Goal: Information Seeking & Learning: Learn about a topic

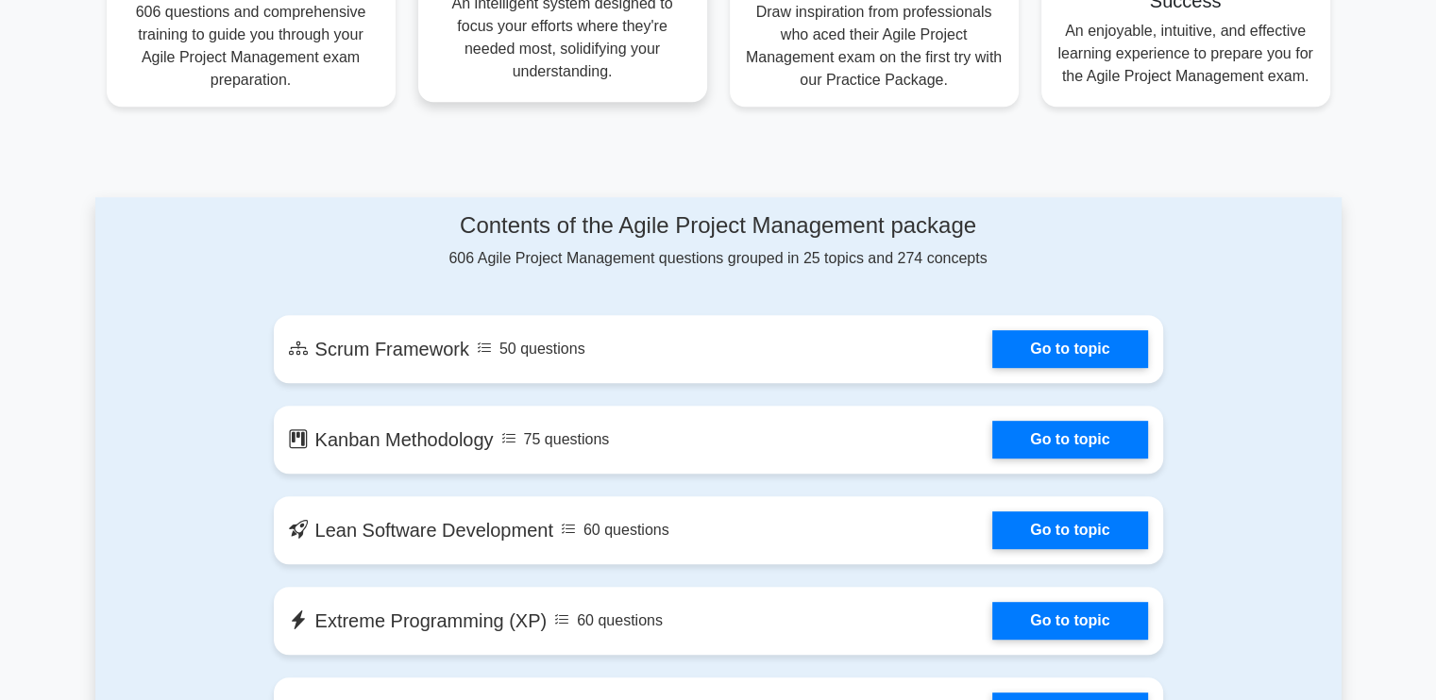
scroll to position [944, 0]
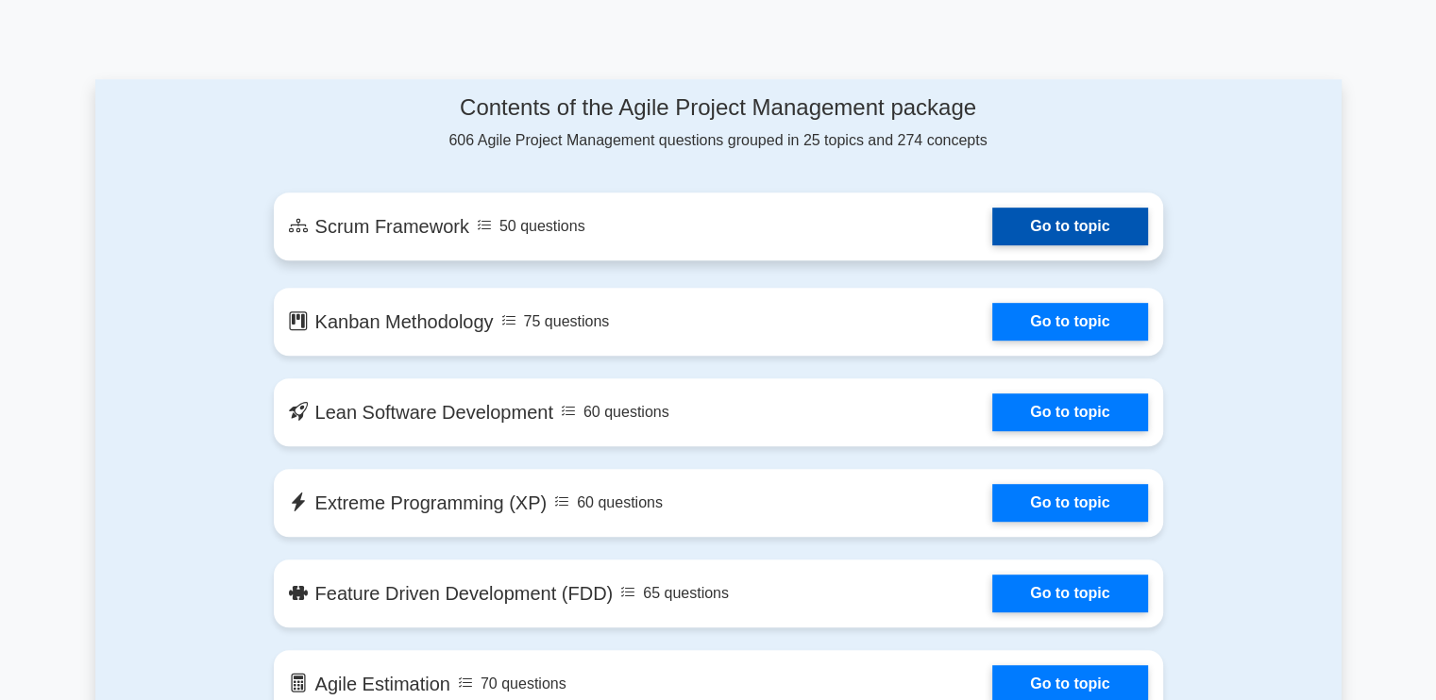
click at [1091, 217] on link "Go to topic" at bounding box center [1069, 227] width 155 height 38
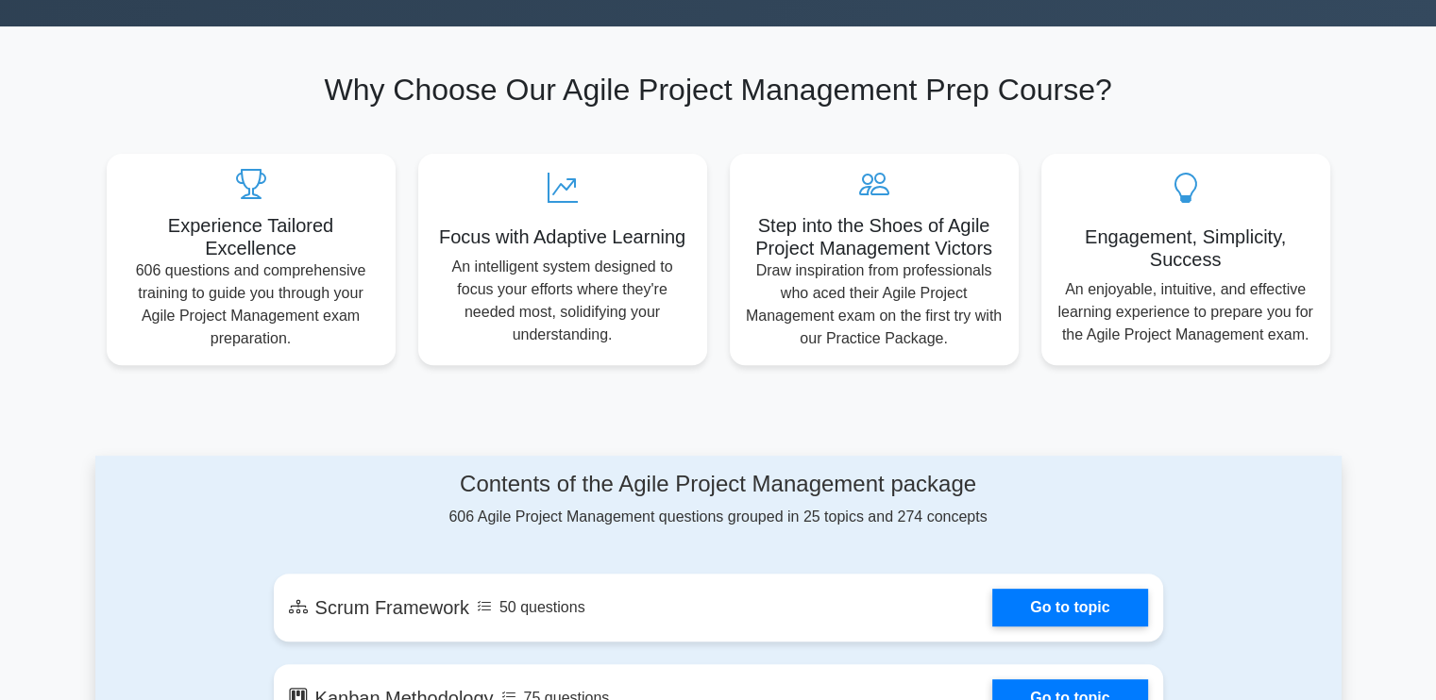
scroll to position [566, 0]
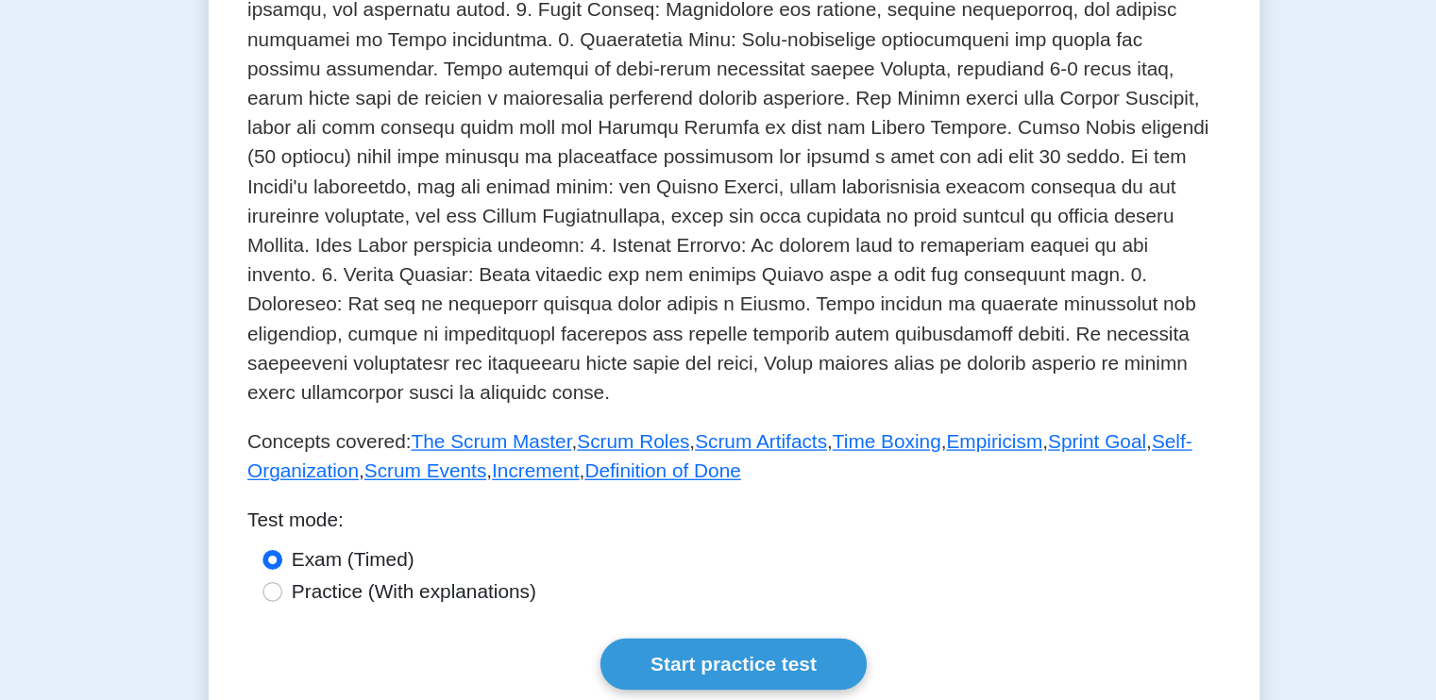
scroll to position [412, 0]
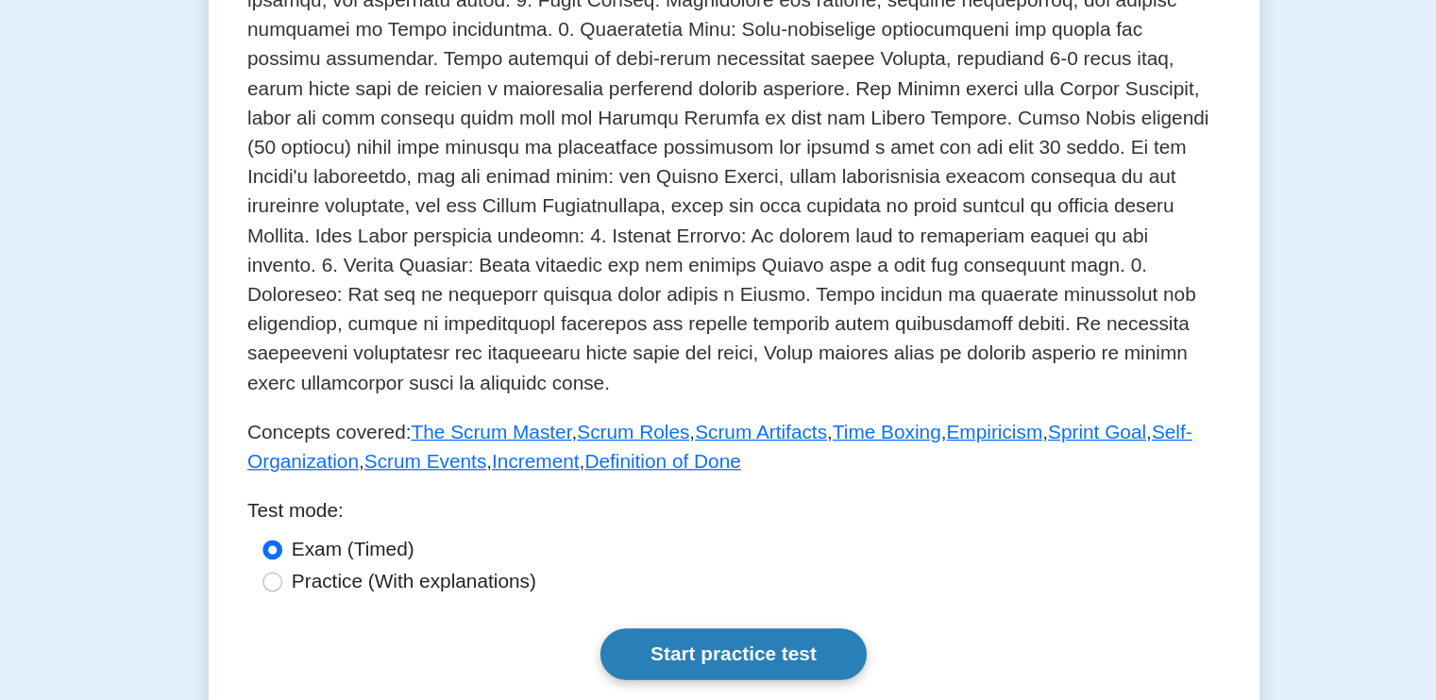
click at [699, 645] on link "Start practice test" at bounding box center [717, 665] width 205 height 40
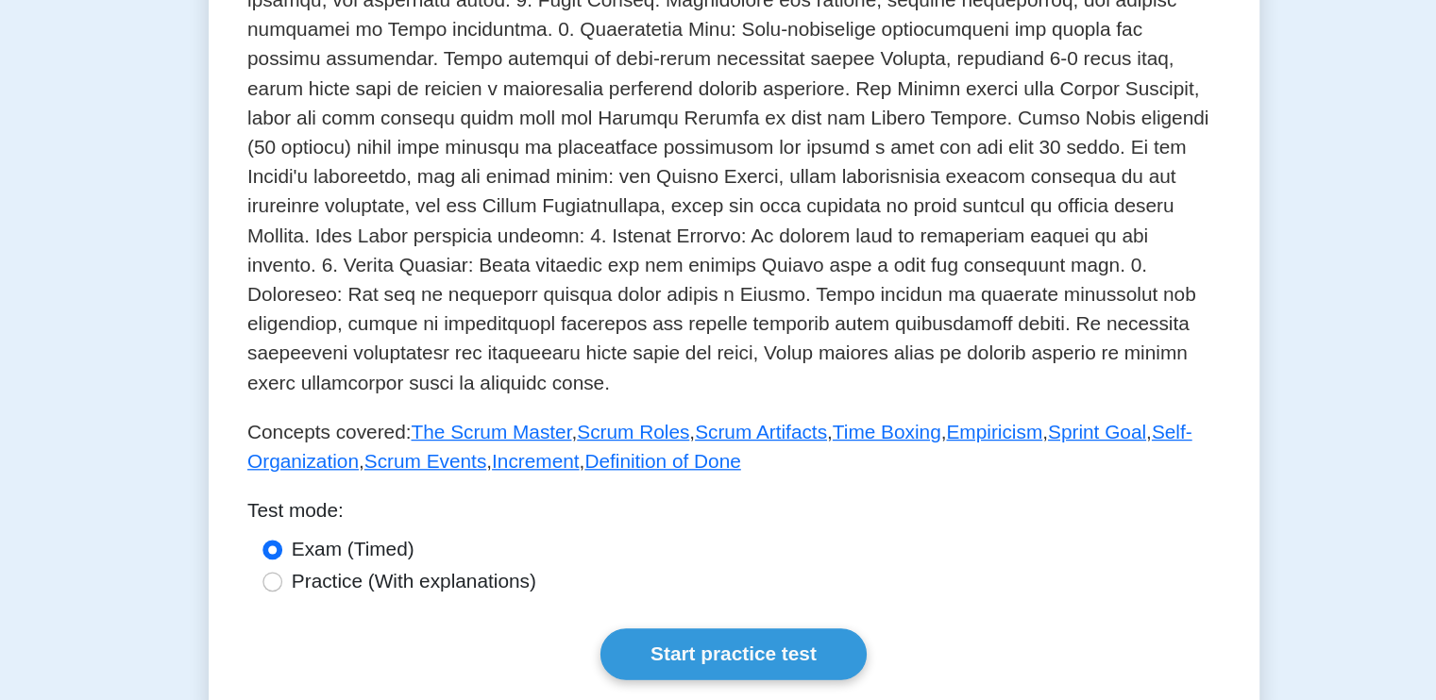
click at [439, 598] on label "Practice (With explanations)" at bounding box center [473, 609] width 188 height 23
click at [371, 601] on input "Practice (With explanations)" at bounding box center [363, 608] width 15 height 15
radio input "true"
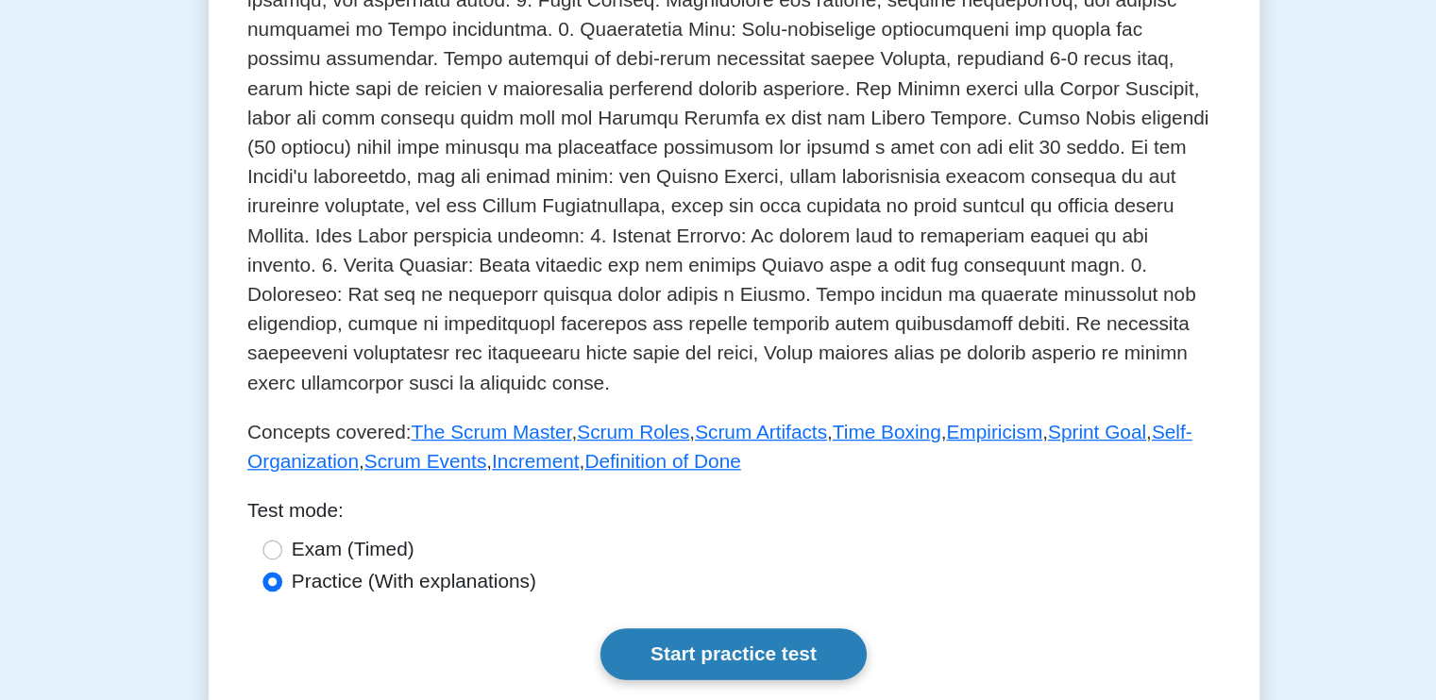
click at [693, 645] on link "Start practice test" at bounding box center [717, 665] width 205 height 40
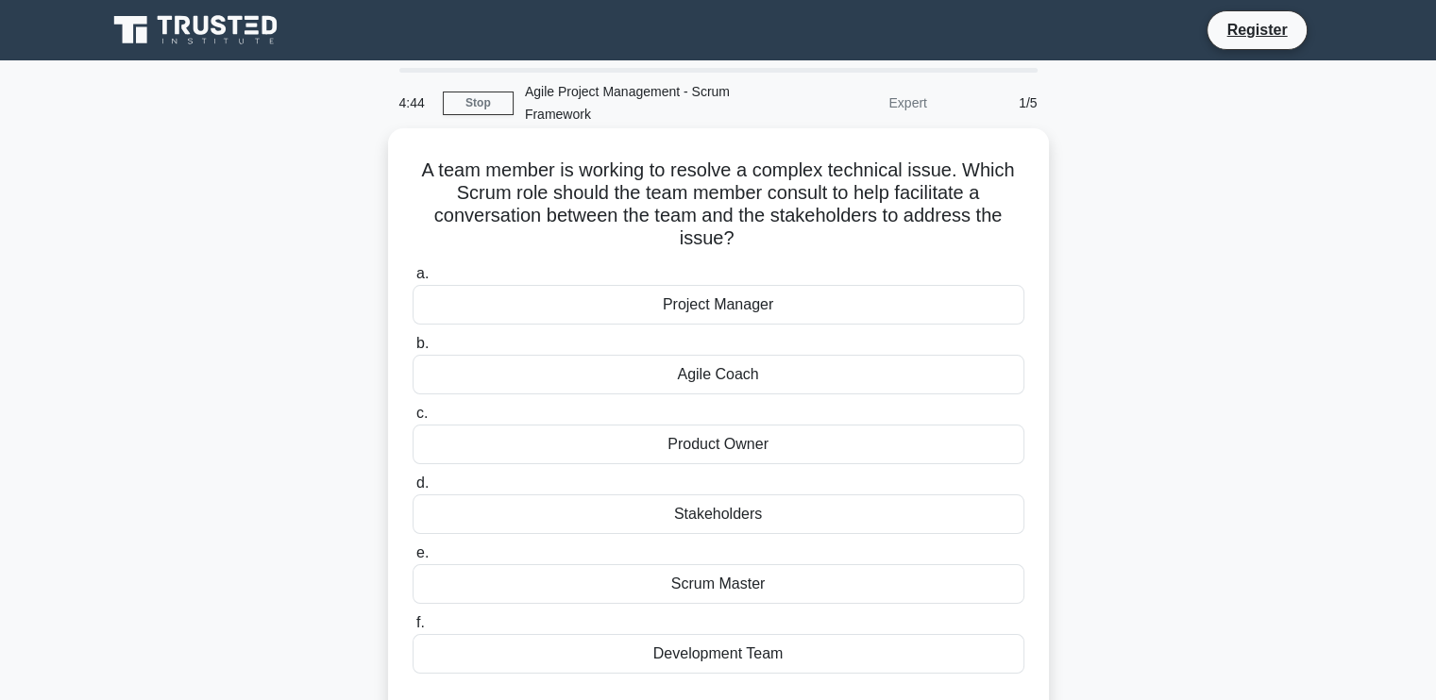
click at [668, 311] on div "Project Manager" at bounding box center [718, 305] width 612 height 40
click at [412, 280] on input "a. Project Manager" at bounding box center [412, 274] width 0 height 12
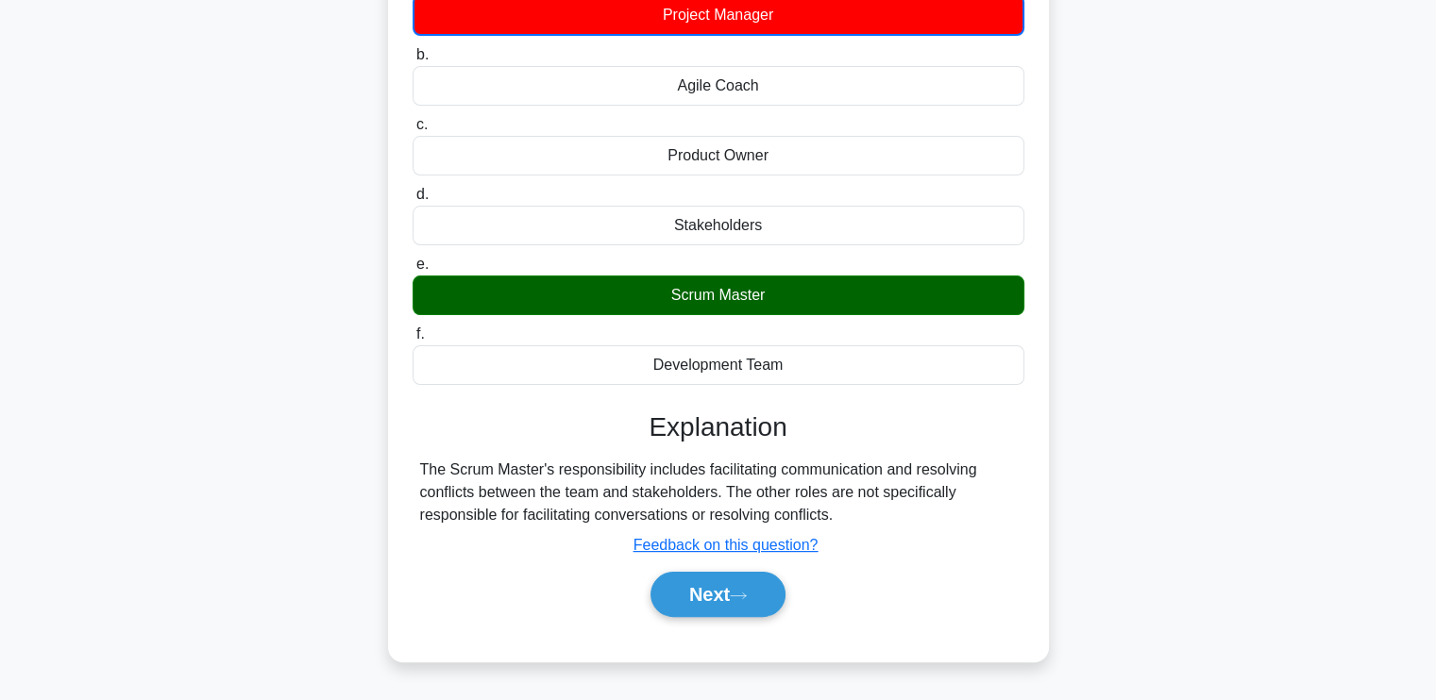
scroll to position [319, 0]
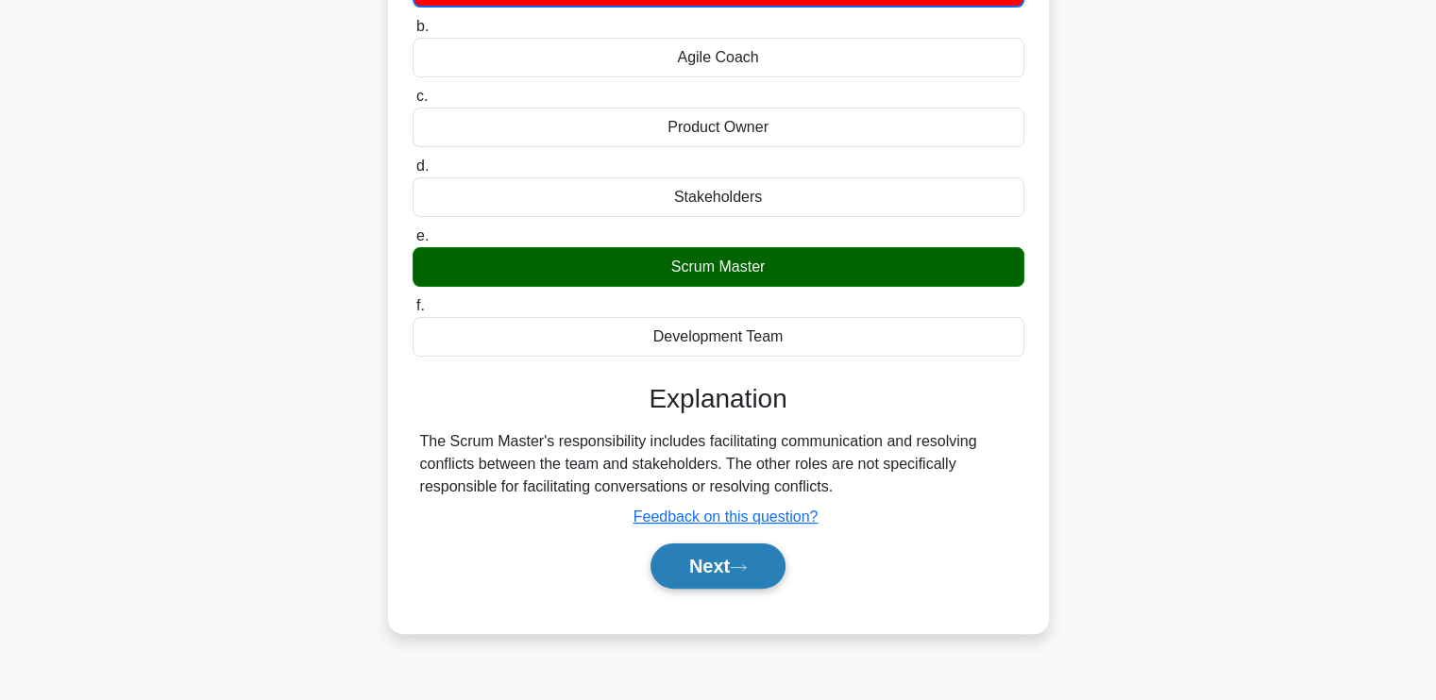
click at [708, 548] on button "Next" at bounding box center [717, 566] width 135 height 45
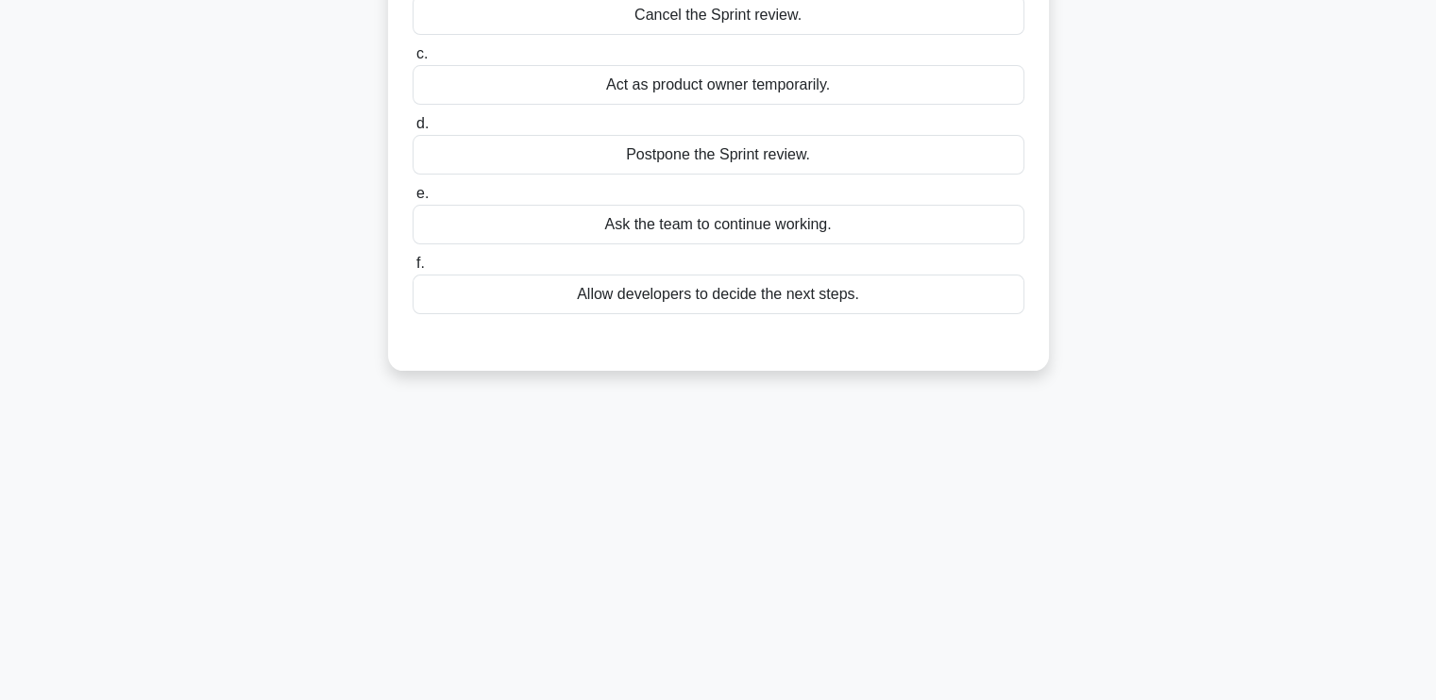
scroll to position [0, 0]
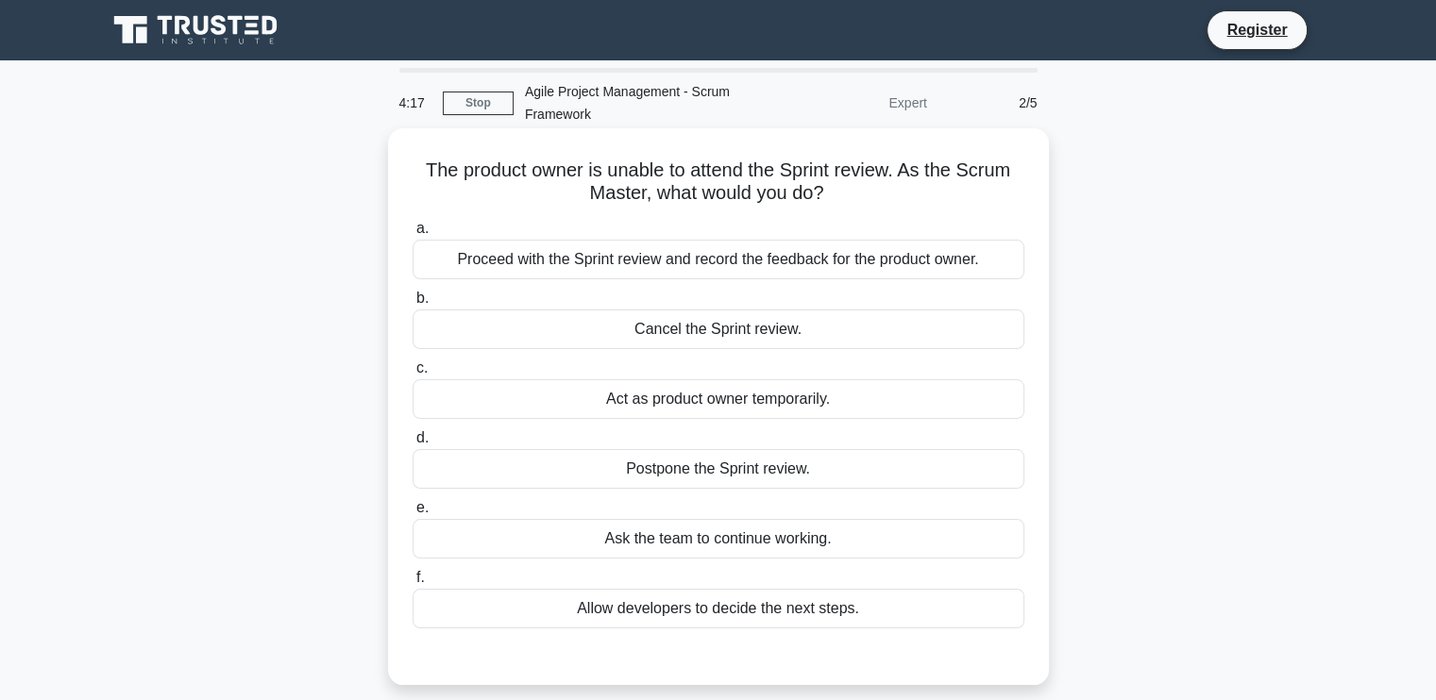
click at [725, 266] on div "Proceed with the Sprint review and record the feedback for the product owner." at bounding box center [718, 260] width 612 height 40
click at [412, 235] on input "a. Proceed with the Sprint review and record the feedback for the product owner." at bounding box center [412, 229] width 0 height 12
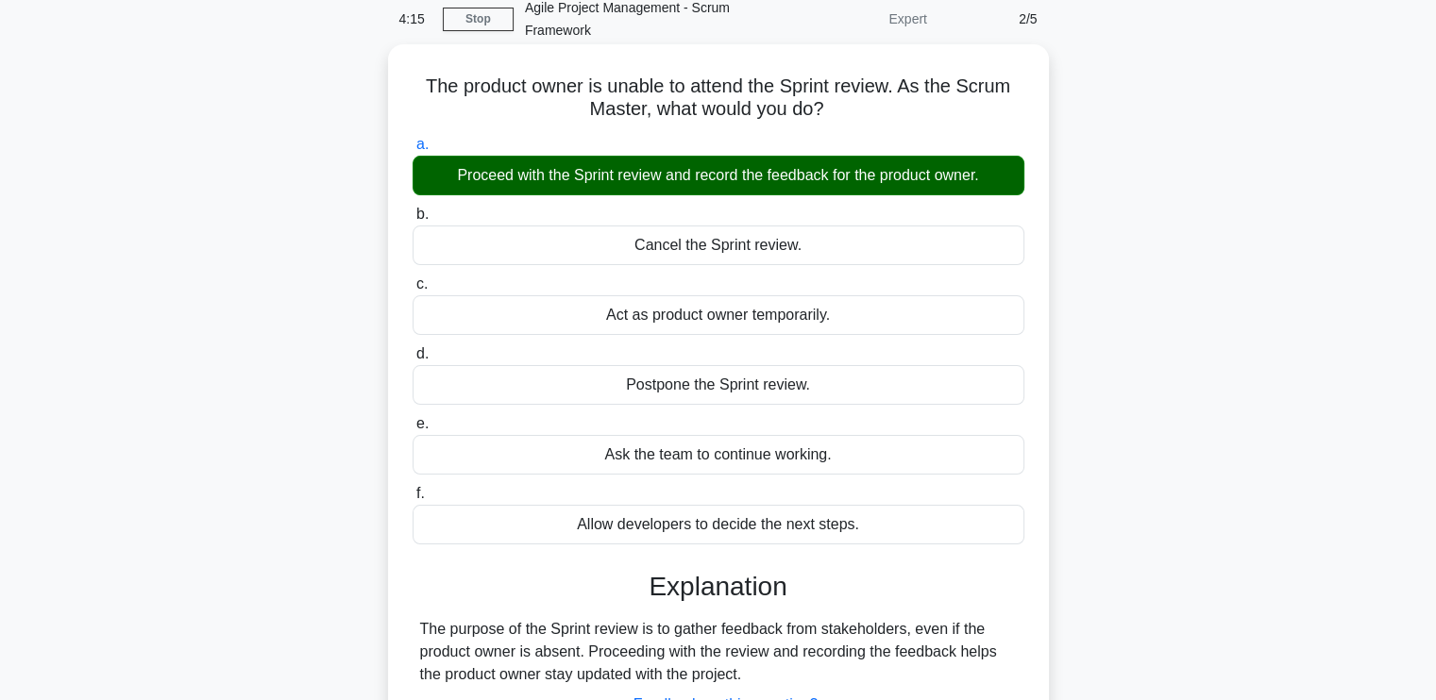
scroll to position [189, 0]
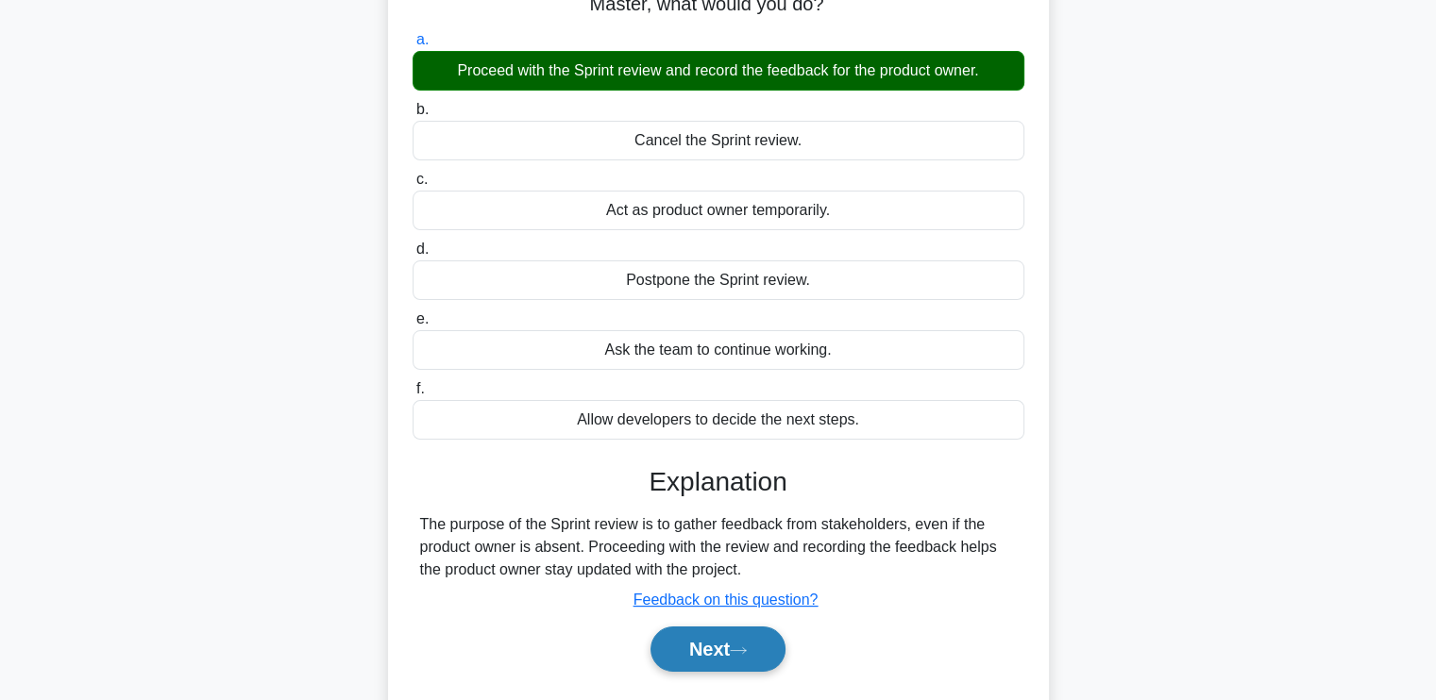
click at [720, 629] on button "Next" at bounding box center [717, 649] width 135 height 45
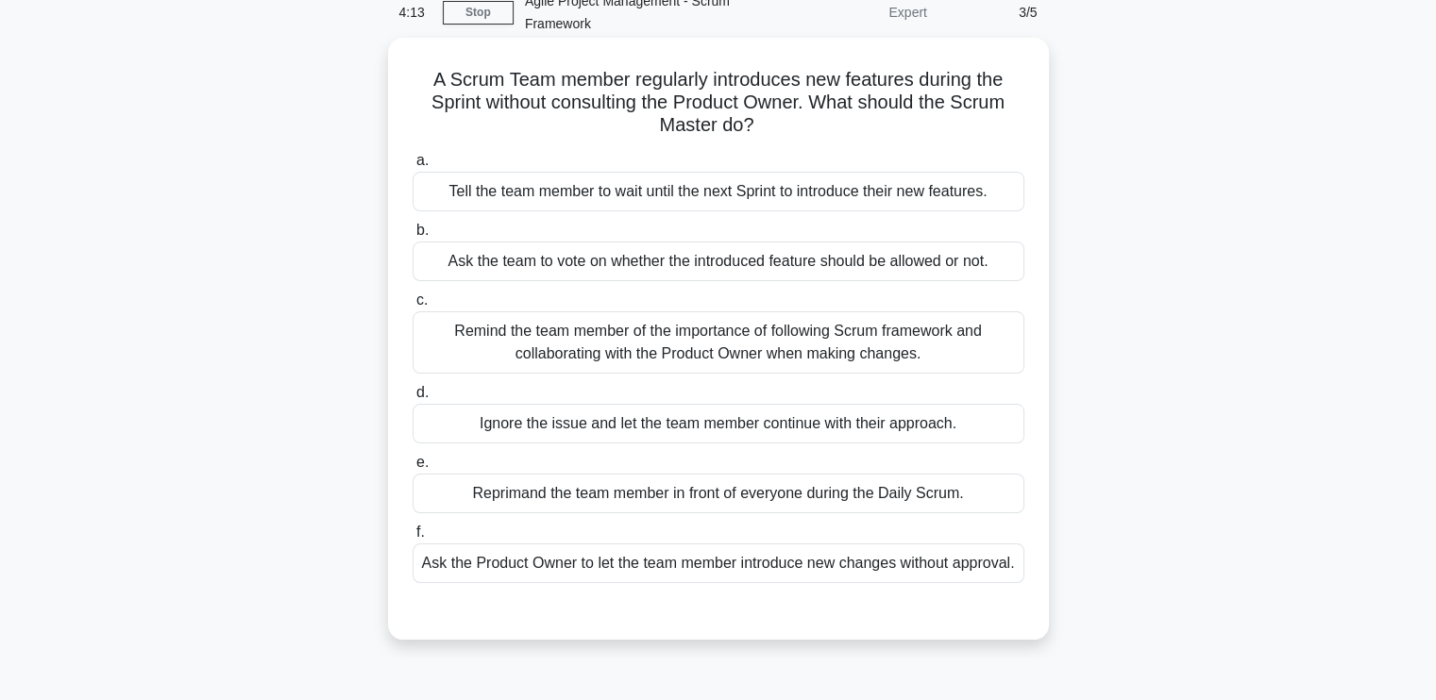
scroll to position [0, 0]
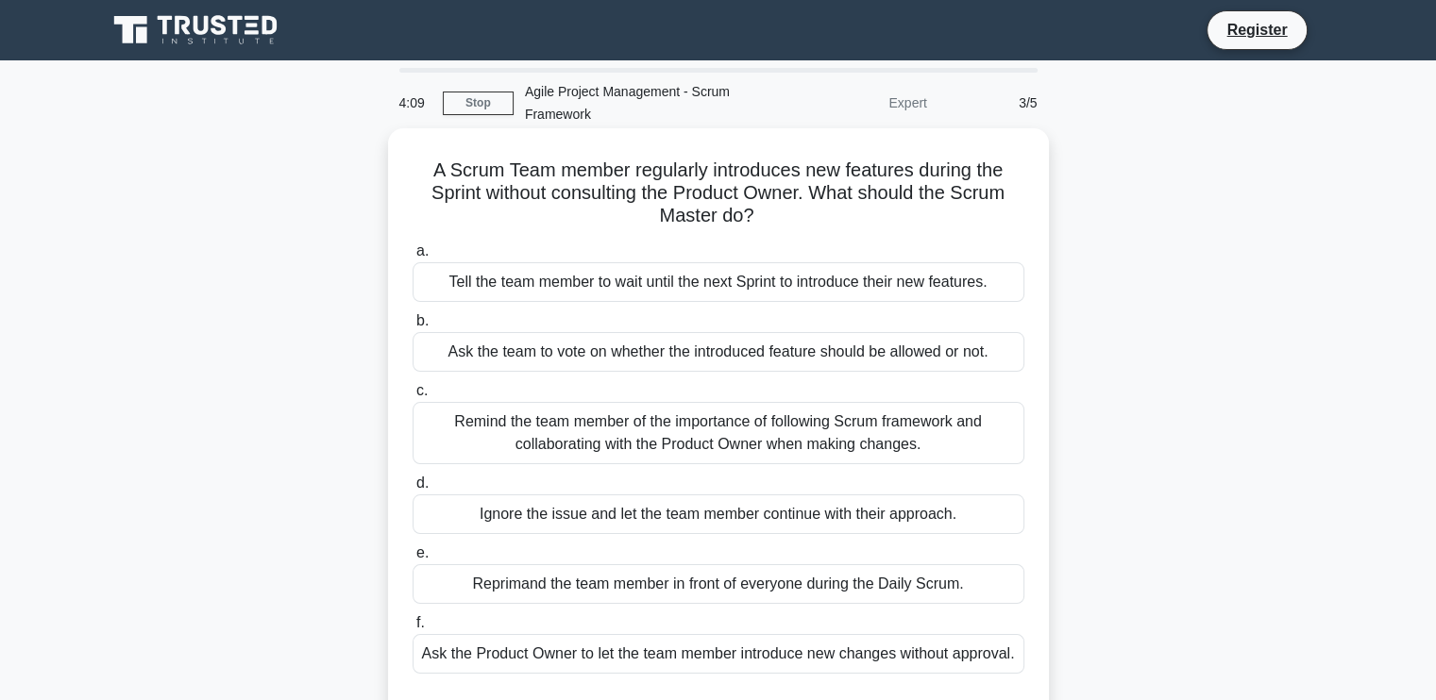
drag, startPoint x: 362, startPoint y: 122, endPoint x: 387, endPoint y: 145, distance: 34.0
